Goal: Submit feedback/report problem: Submit feedback/report problem

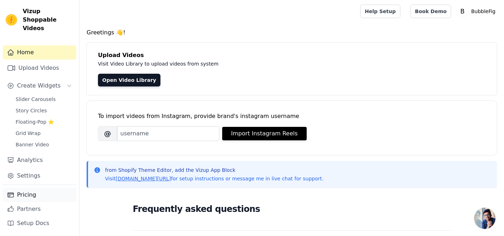
click at [26, 199] on link "Pricing" at bounding box center [39, 195] width 73 height 14
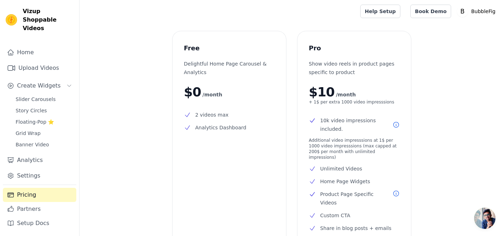
click at [317, 107] on div "Pro Show video reels in product pages specific to product $10 /month + 1$ per e…" at bounding box center [354, 137] width 114 height 213
click at [319, 45] on h3 "Pro" at bounding box center [354, 48] width 91 height 11
click at [207, 87] on p "$0 /month" at bounding box center [229, 92] width 91 height 14
click at [479, 13] on p "BubbleFig" at bounding box center [483, 11] width 30 height 13
click at [469, 26] on link "Settings" at bounding box center [464, 29] width 68 height 13
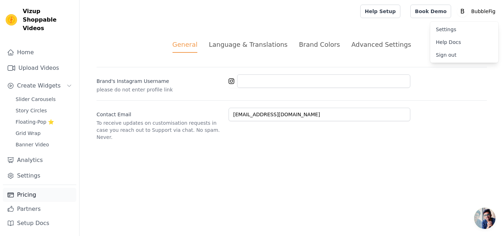
click at [23, 195] on link "Pricing" at bounding box center [39, 195] width 73 height 14
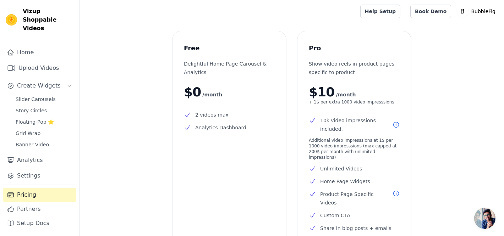
click at [221, 89] on p "$0 /month" at bounding box center [229, 92] width 91 height 14
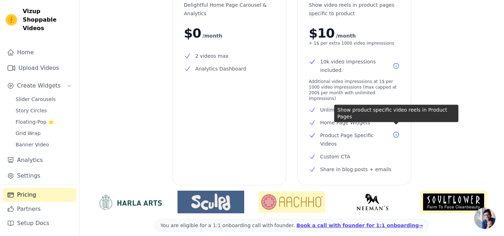
scroll to position [89, 0]
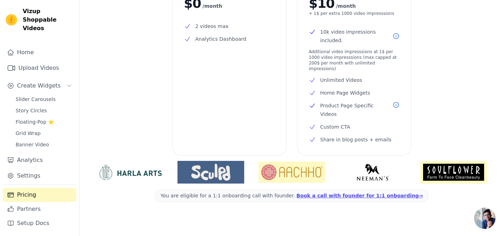
click at [485, 222] on span "Open chat" at bounding box center [484, 218] width 21 height 21
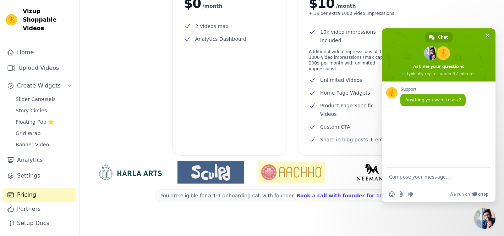
click at [454, 178] on textarea "Compose your message..." at bounding box center [431, 180] width 84 height 13
type textarea "W"
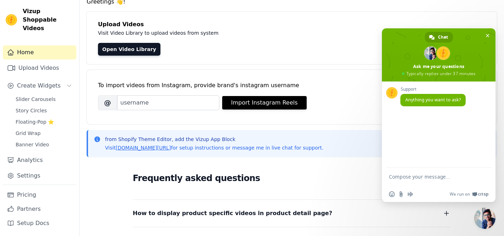
scroll to position [32, 0]
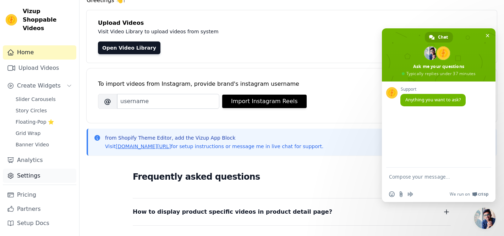
click at [23, 170] on link "Settings" at bounding box center [39, 176] width 73 height 14
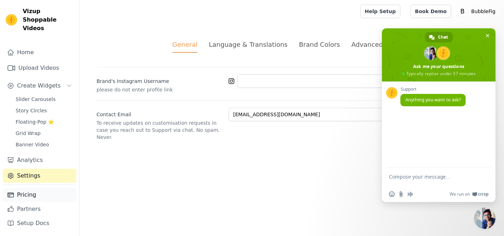
click at [32, 194] on link "Pricing" at bounding box center [39, 195] width 73 height 14
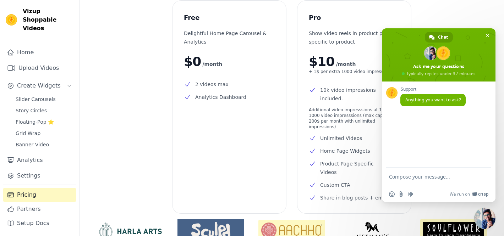
scroll to position [89, 0]
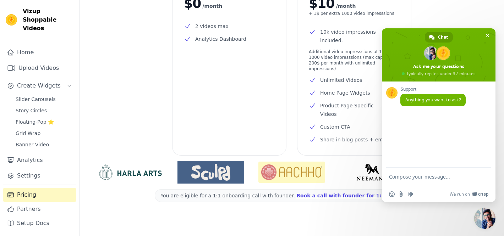
click at [226, 59] on div "Free Delightful Home Page Carousel & Analytics $0 /month 2 videos max Analytics…" at bounding box center [229, 49] width 114 height 213
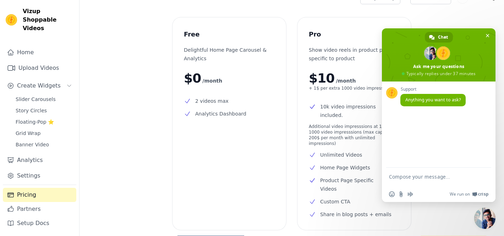
scroll to position [0, 0]
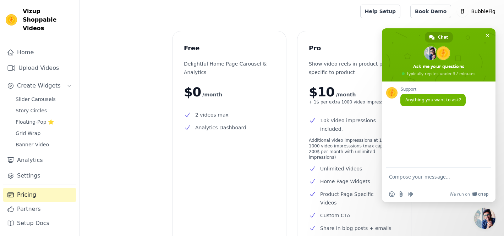
click at [409, 176] on textarea "Compose your message..." at bounding box center [431, 180] width 84 height 13
type textarea "Want to downgrade the plan"
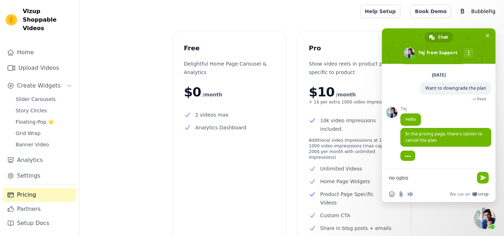
type textarea "no option"
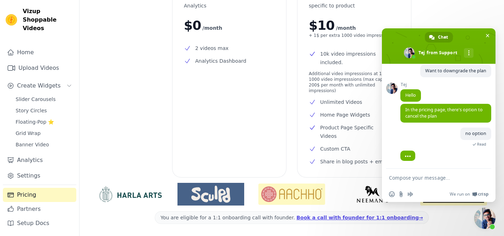
scroll to position [89, 0]
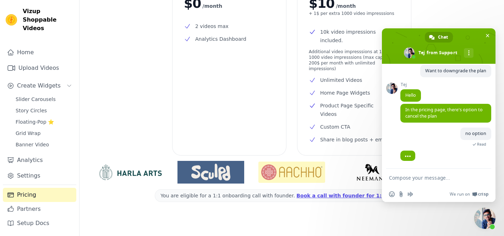
click at [156, 95] on div "Free Delightful Home Page Carousel & Analytics $0 /month 2 videos max Analytics…" at bounding box center [291, 92] width 424 height 299
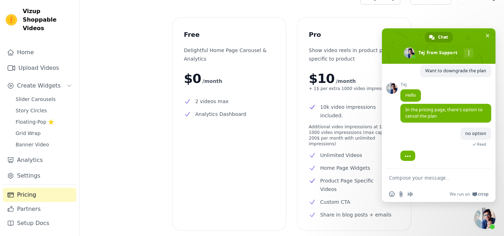
scroll to position [0, 0]
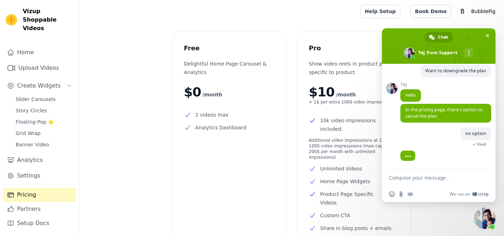
click at [204, 92] on span "/month" at bounding box center [212, 94] width 20 height 9
click at [207, 61] on p "Delightful Home Page Carousel & Analytics" at bounding box center [229, 68] width 91 height 17
click at [197, 47] on h3 "Free" at bounding box center [229, 48] width 91 height 11
click at [331, 142] on span "Additional video impresssions at 1$ per 1000 video impresssions (max capped at …" at bounding box center [354, 149] width 91 height 23
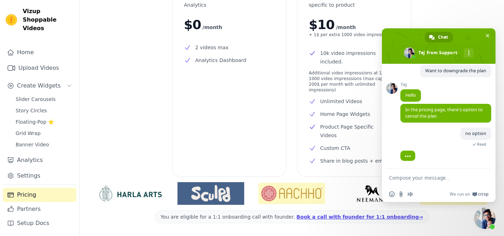
scroll to position [89, 0]
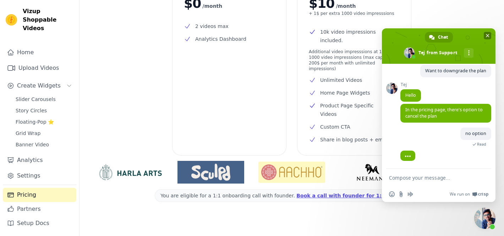
click at [483, 35] on span at bounding box center [439, 45] width 114 height 35
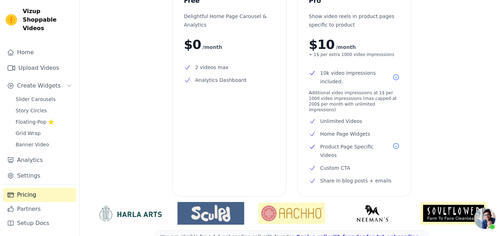
scroll to position [0, 0]
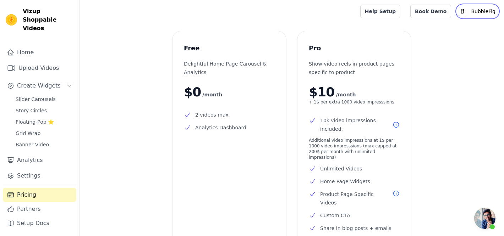
click at [480, 16] on p "BubbleFig" at bounding box center [483, 11] width 30 height 13
click at [456, 124] on div "Free Delightful Home Page Carousel & Analytics $0 /month 2 videos max Analytics…" at bounding box center [291, 180] width 424 height 299
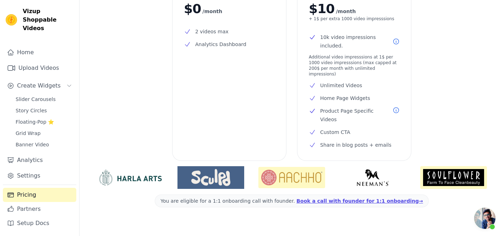
scroll to position [89, 0]
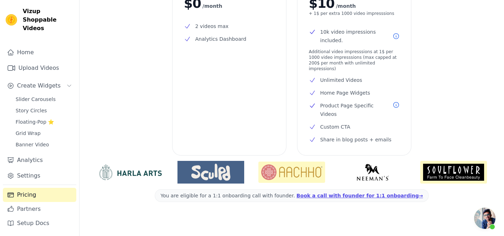
click at [488, 219] on span "Open chat" at bounding box center [484, 218] width 21 height 21
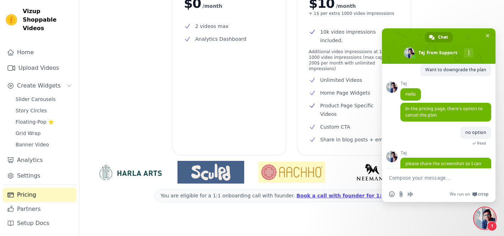
scroll to position [60, 0]
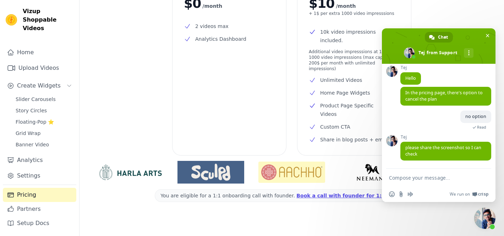
click at [116, 40] on div "Free Delightful Home Page Carousel & Analytics $0 /month 2 videos max Analytics…" at bounding box center [291, 92] width 424 height 299
click at [489, 35] on span "Close chat" at bounding box center [488, 36] width 4 height 4
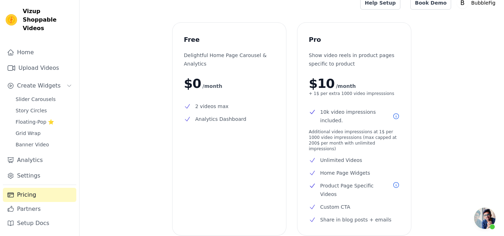
scroll to position [10, 0]
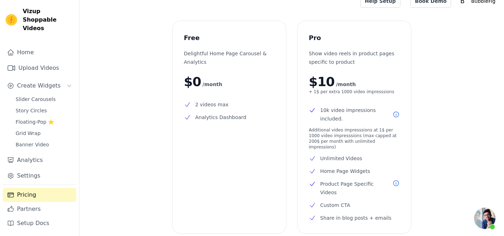
click at [466, 151] on div "Free Delightful Home Page Carousel & Analytics $0 /month 2 videos max Analytics…" at bounding box center [291, 170] width 424 height 299
click at [488, 220] on span "Open chat" at bounding box center [484, 218] width 21 height 21
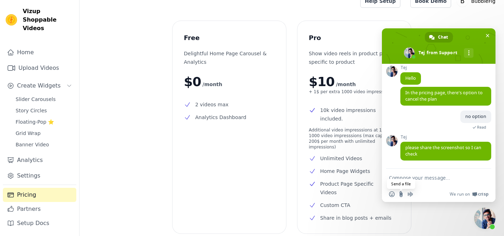
click at [400, 194] on input "Send a file" at bounding box center [401, 195] width 6 height 6
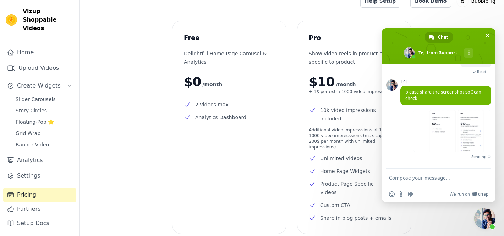
scroll to position [108, 0]
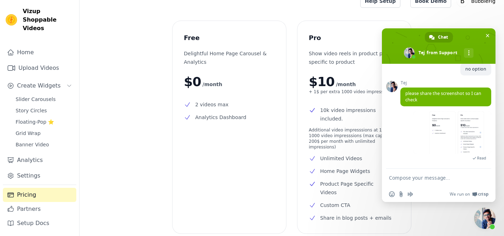
click at [430, 181] on form at bounding box center [431, 178] width 84 height 19
click at [425, 175] on textarea "Compose your message..." at bounding box center [431, 178] width 84 height 6
type textarea "and I am being charged 20 dollars"
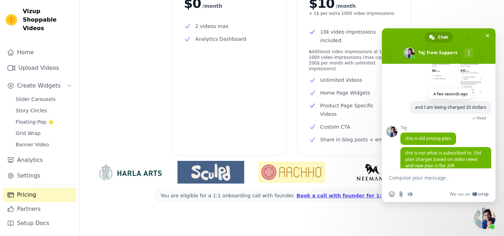
scroll to position [175, 0]
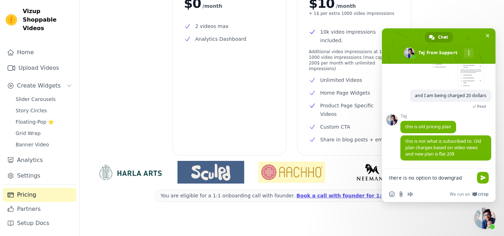
type textarea "there is no option to downgrade"
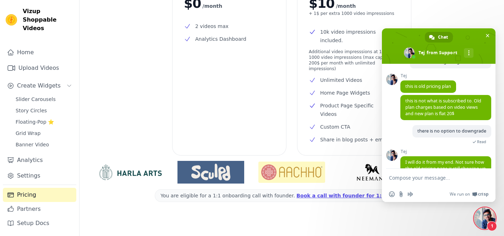
scroll to position [224, 0]
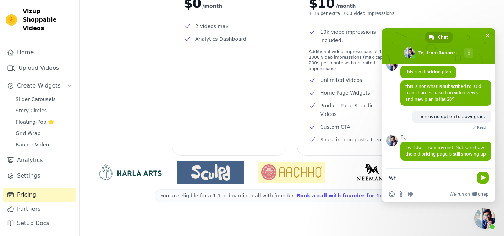
type textarea "W"
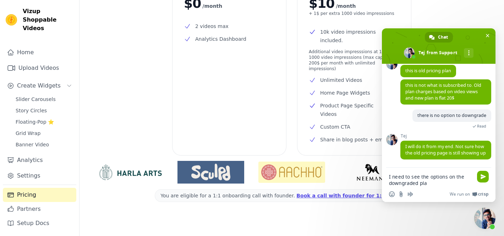
type textarea "I need to see the options on the downgraded plan"
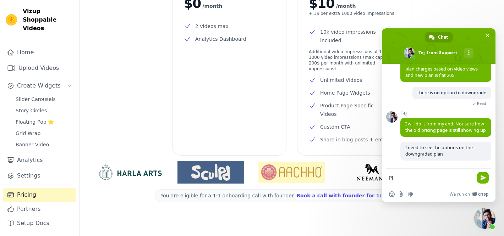
scroll to position [248, 0]
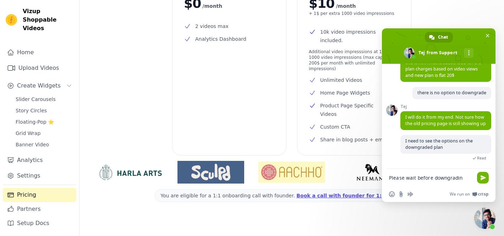
type textarea "Please wait before downgrading"
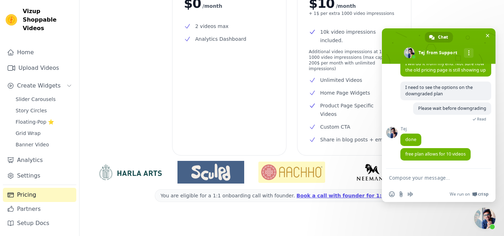
scroll to position [302, 0]
type textarea "We have many more"
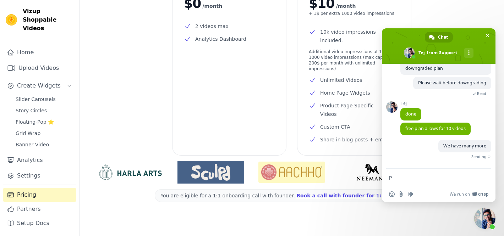
scroll to position [320, 0]
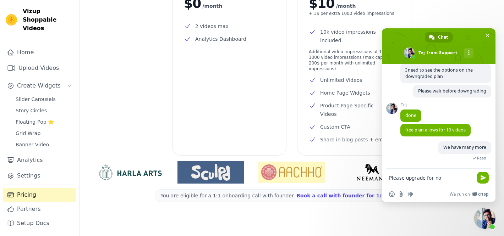
type textarea "Please upgrade for now"
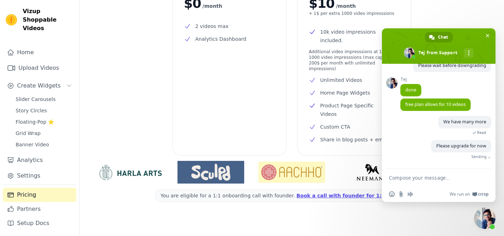
scroll to position [327, 0]
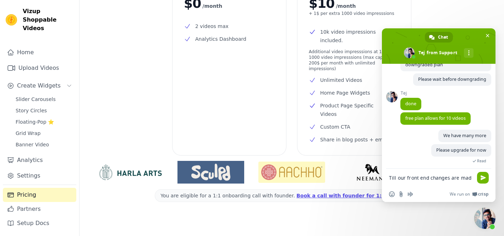
type textarea "Till our front end changes are made"
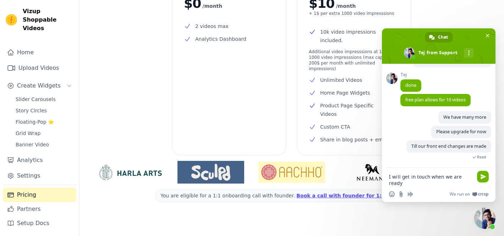
scroll to position [350, 0]
type textarea "I will get in touch when we are ready to downgrade"
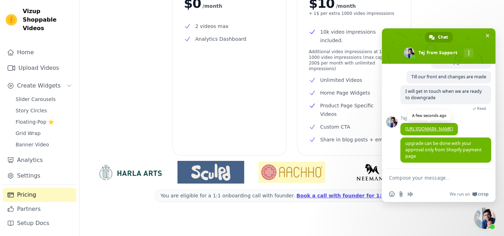
scroll to position [429, 0]
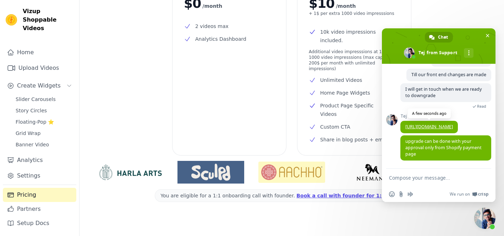
click at [416, 124] on link "[URL][DOMAIN_NAME]" at bounding box center [429, 127] width 48 height 6
click at [394, 177] on textarea "Compose your message..." at bounding box center [431, 178] width 84 height 6
type textarea "It goes put of shopify"
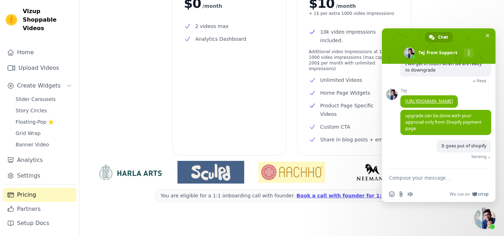
scroll to position [447, 0]
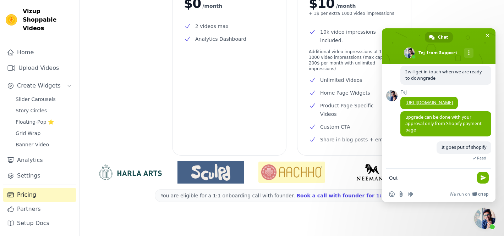
type textarea "Out*"
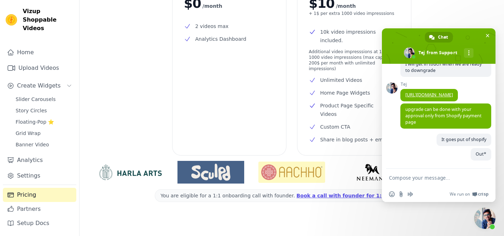
scroll to position [461, 0]
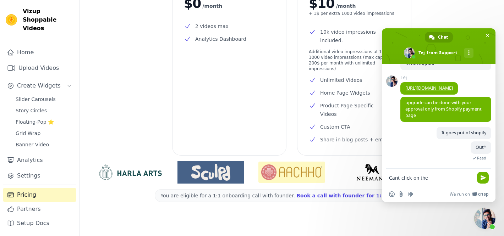
click at [411, 180] on textarea "Cant click on the" at bounding box center [431, 178] width 84 height 6
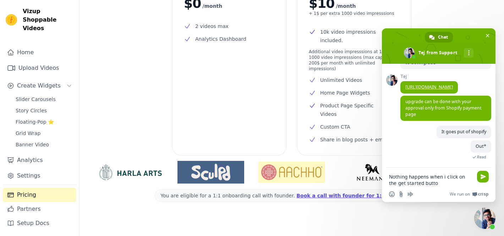
type textarea "Nothing happens when i click on the get started button"
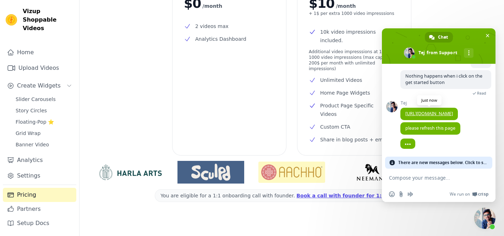
scroll to position [555, 0]
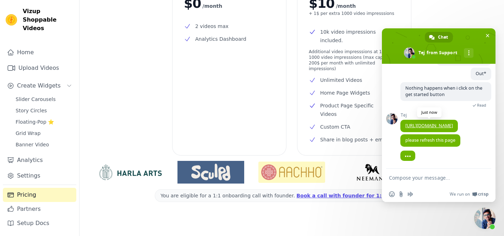
click at [424, 105] on div "Nothing happens when i click on the get started button A minute ago Read" at bounding box center [445, 97] width 91 height 31
click at [422, 123] on link "[URL][DOMAIN_NAME]" at bounding box center [429, 126] width 48 height 6
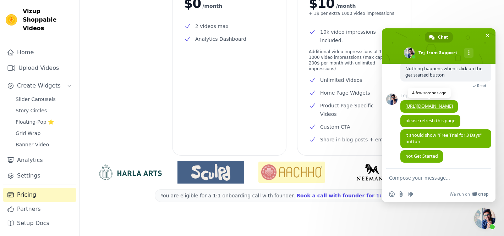
scroll to position [565, 0]
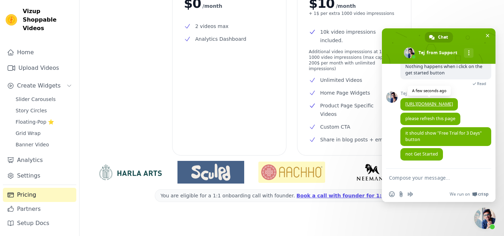
click at [424, 101] on link "[URL][DOMAIN_NAME]" at bounding box center [429, 104] width 48 height 6
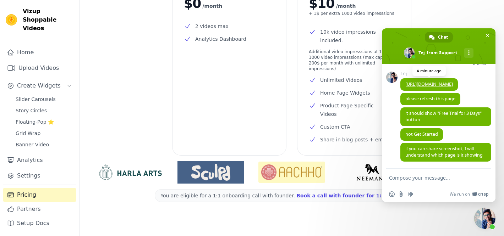
scroll to position [579, 0]
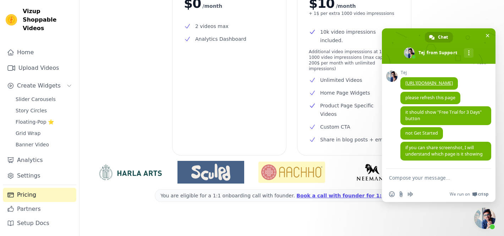
click at [408, 181] on textarea "Compose your message..." at bounding box center [431, 178] width 84 height 6
type textarea "Ok i have done it"
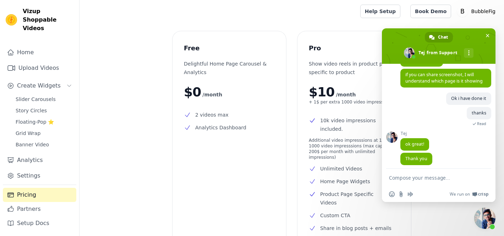
scroll to position [658, 0]
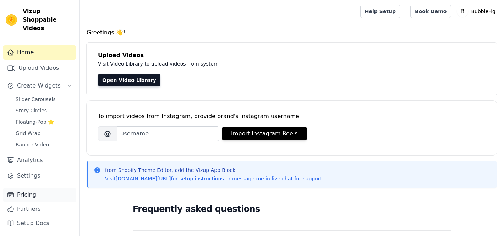
click at [38, 199] on link "Pricing" at bounding box center [39, 195] width 73 height 14
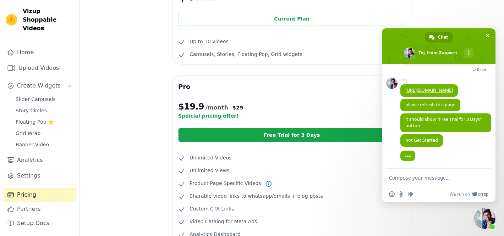
scroll to position [73, 0]
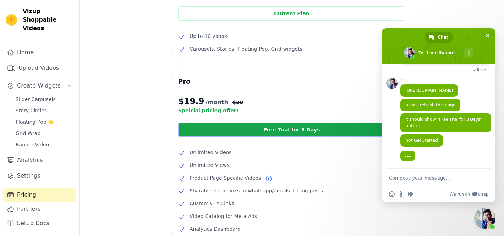
click at [240, 128] on link "Free Trial for 3 Days" at bounding box center [291, 130] width 227 height 14
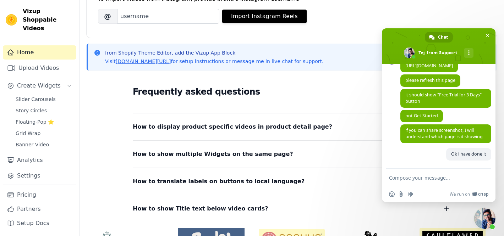
scroll to position [162, 0]
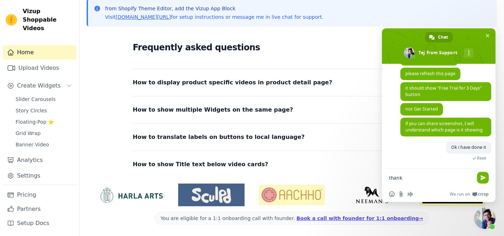
type textarea "thanks"
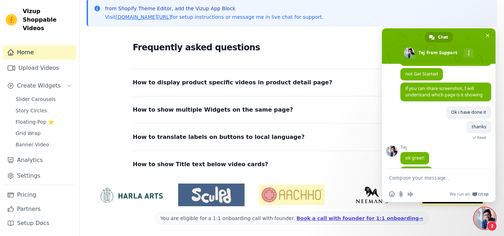
scroll to position [658, 0]
